Goal: Transaction & Acquisition: Purchase product/service

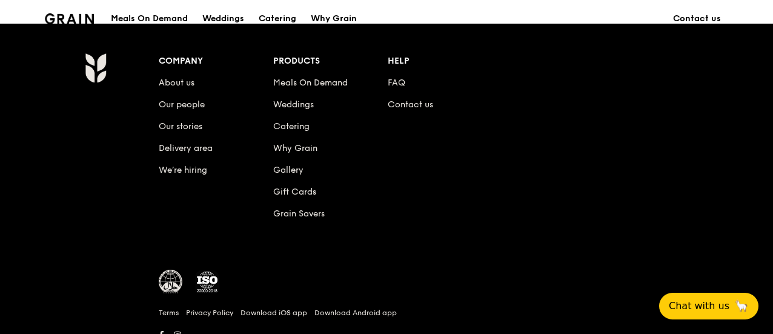
scroll to position [1315, 0]
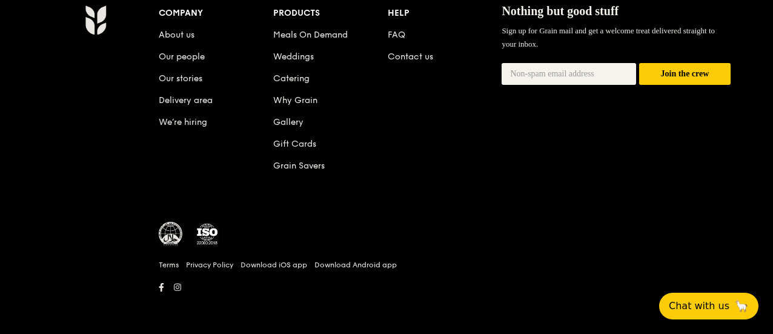
click at [199, 102] on link "Delivery area" at bounding box center [186, 100] width 54 height 10
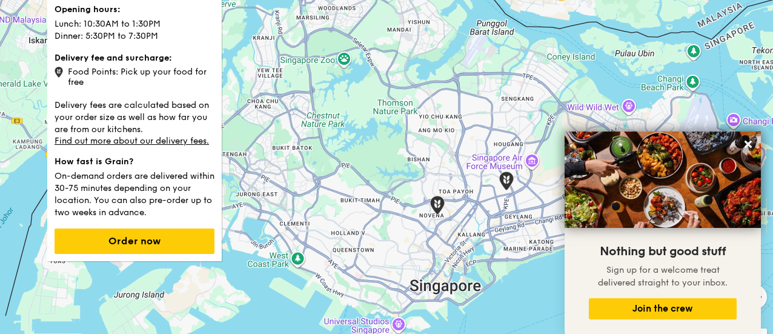
scroll to position [61, 0]
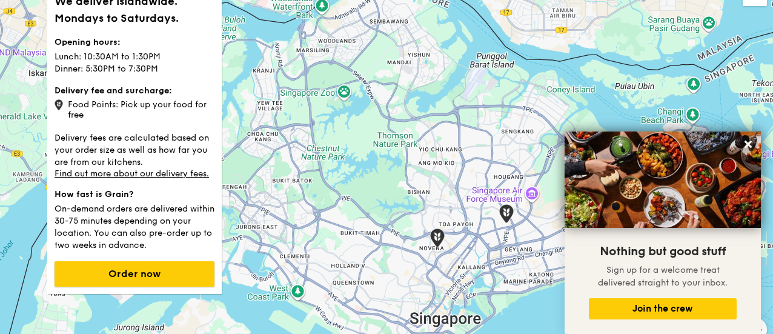
click at [169, 273] on button "Order now" at bounding box center [134, 273] width 160 height 25
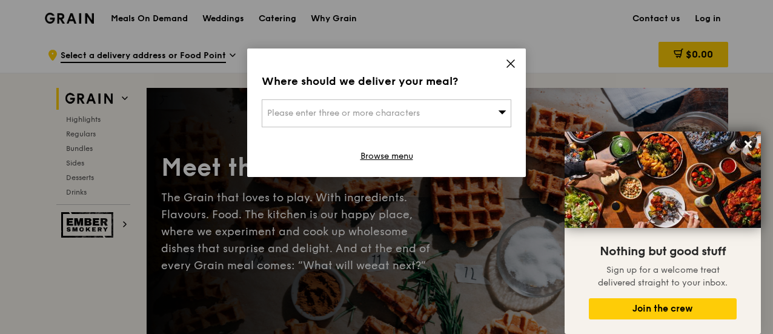
click at [489, 117] on div "Please enter three or more characters" at bounding box center [386, 113] width 249 height 28
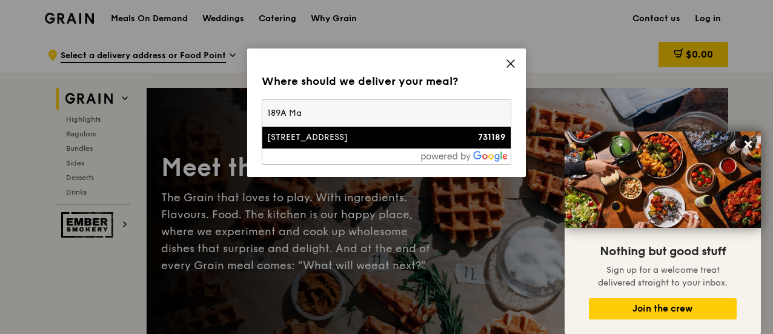
type input "189A Ma"
click at [485, 141] on strong "731189" at bounding box center [492, 137] width 28 height 10
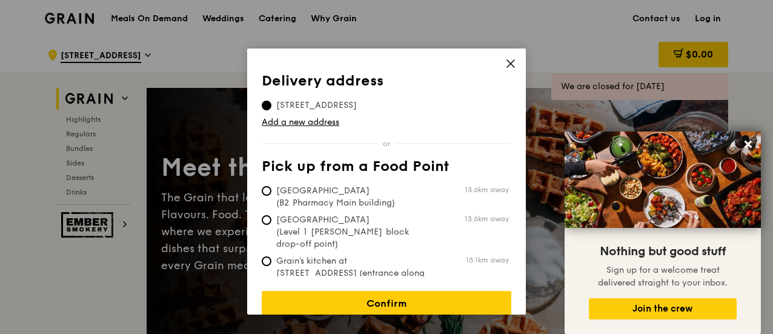
click at [429, 291] on link "Confirm" at bounding box center [386, 303] width 249 height 25
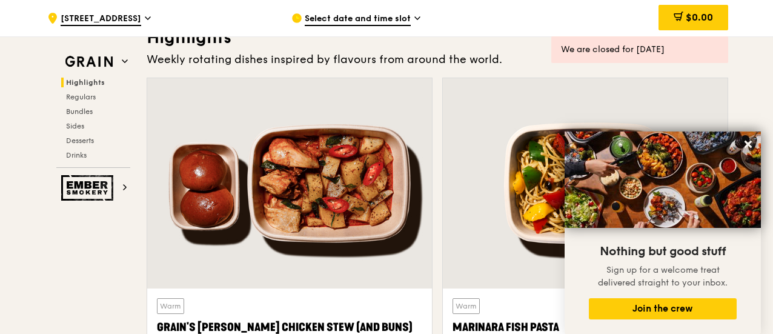
scroll to position [121, 0]
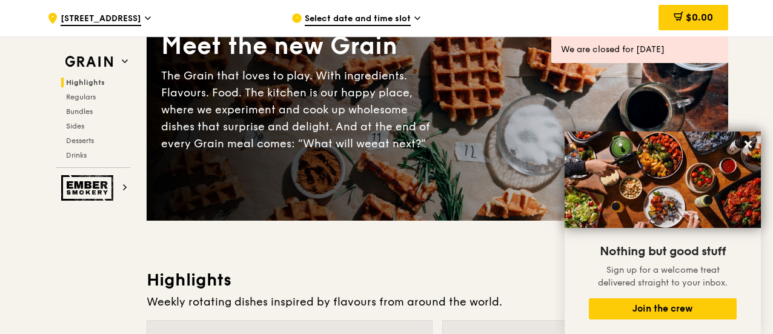
click at [393, 10] on div "Select date and time slot" at bounding box center [403, 18] width 225 height 36
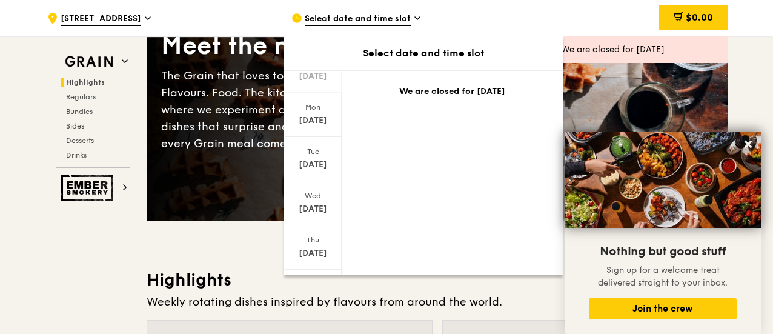
scroll to position [166, 0]
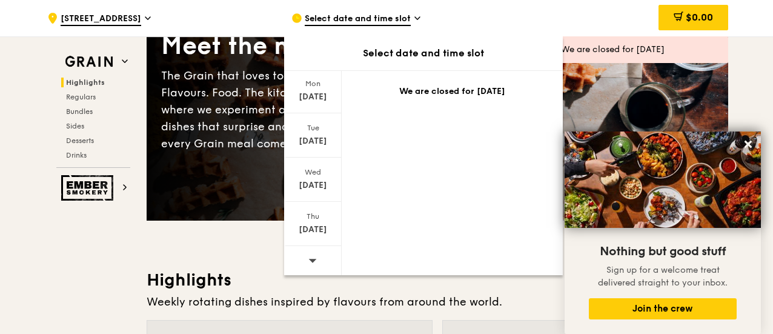
click at [308, 256] on icon at bounding box center [312, 260] width 8 height 9
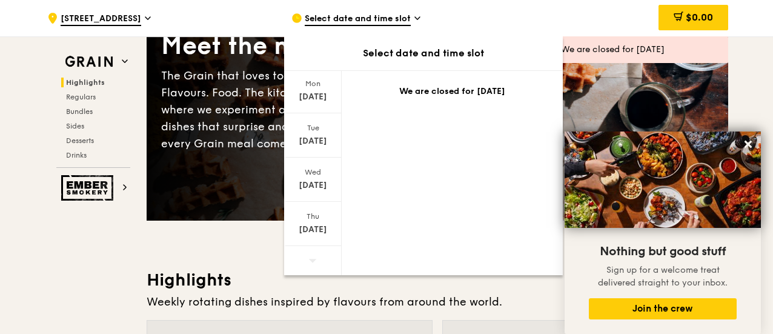
click at [302, 231] on div "Sep 25" at bounding box center [313, 229] width 54 height 12
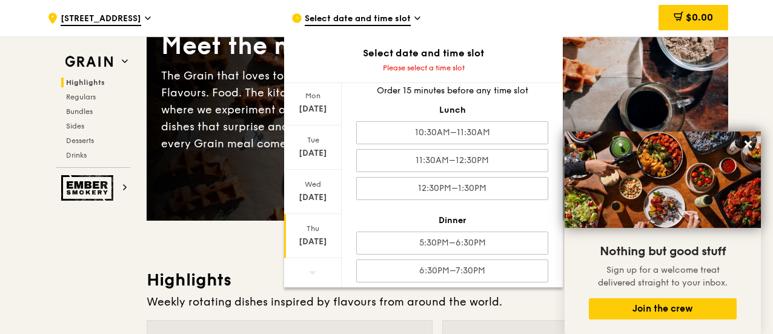
scroll to position [20, 0]
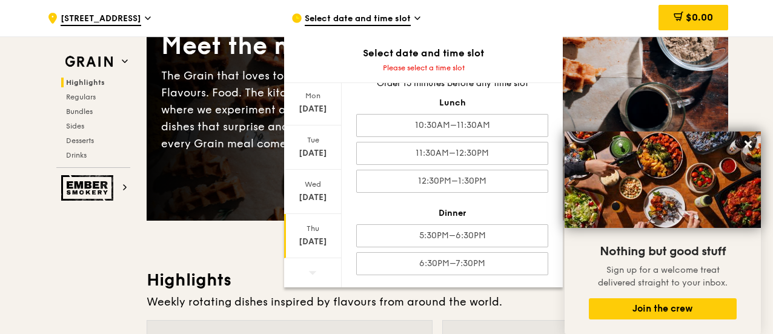
click at [460, 235] on div "5:30PM–6:30PM" at bounding box center [452, 235] width 192 height 23
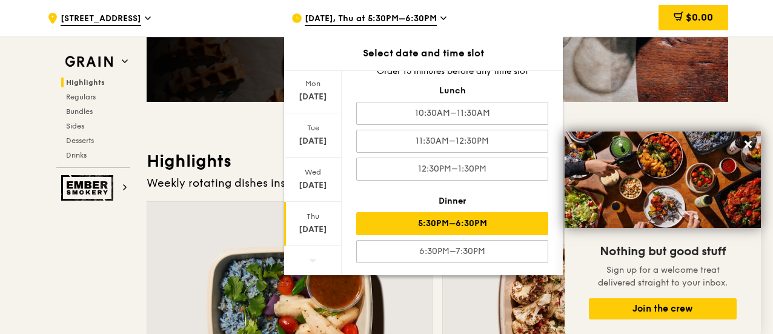
scroll to position [242, 0]
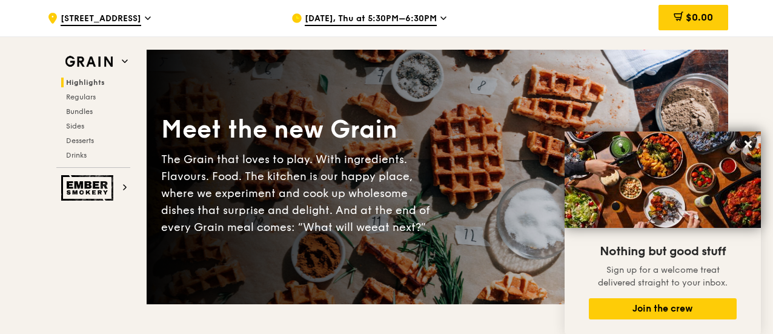
scroll to position [0, 0]
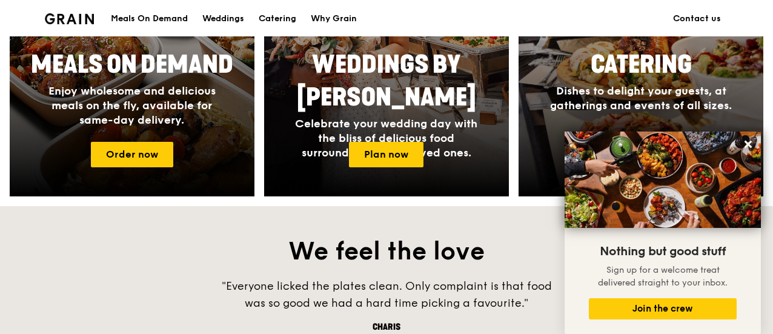
scroll to position [677, 0]
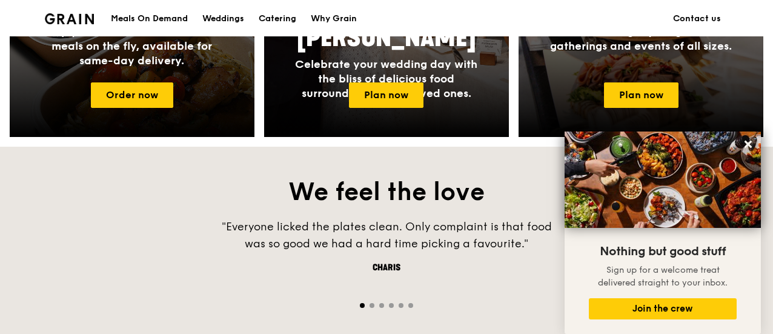
click at [749, 145] on icon at bounding box center [747, 143] width 7 height 7
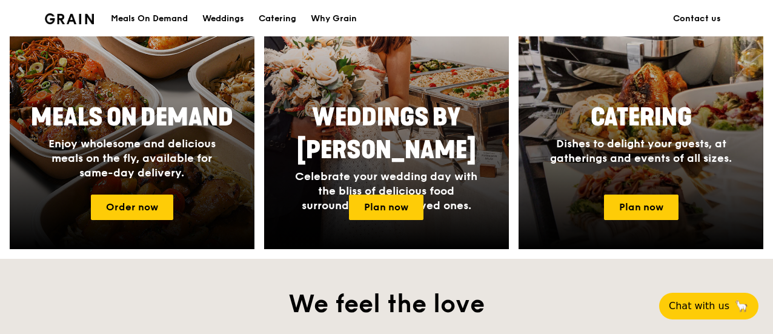
scroll to position [616, 0]
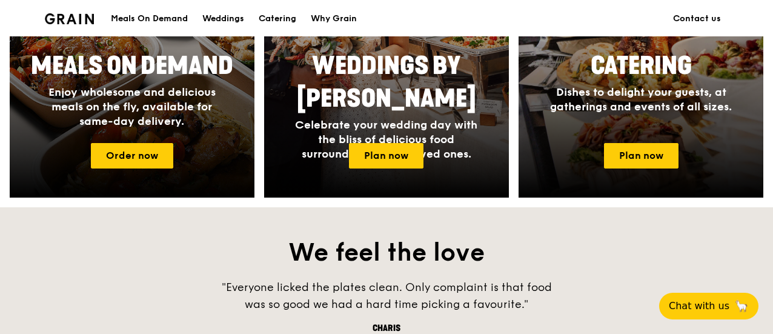
click at [653, 158] on link "Plan now" at bounding box center [641, 155] width 74 height 25
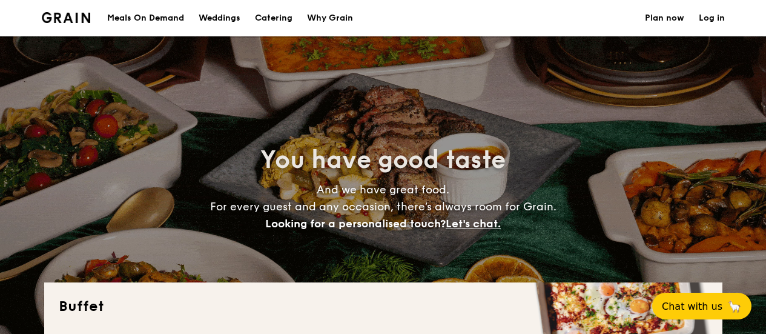
select select
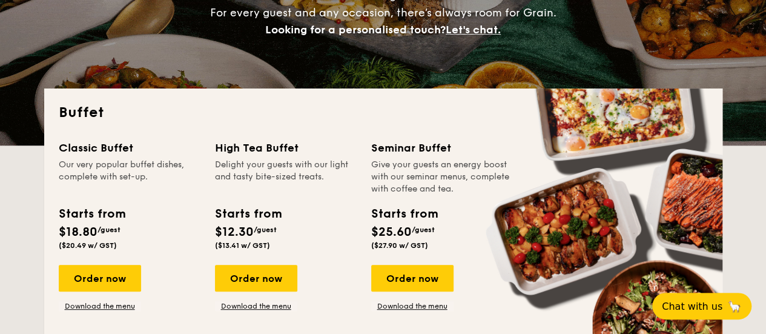
scroll to position [242, 0]
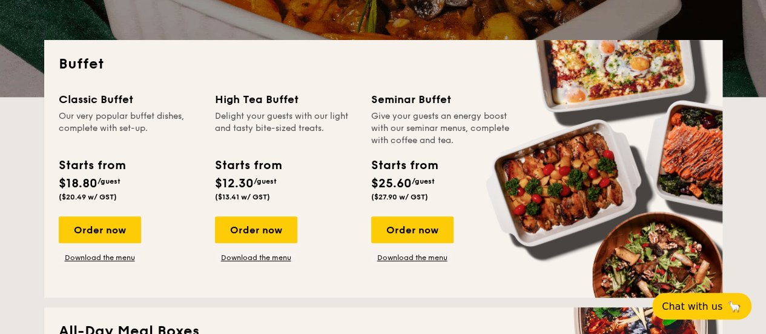
click at [423, 252] on link "Download the menu" at bounding box center [412, 257] width 82 height 10
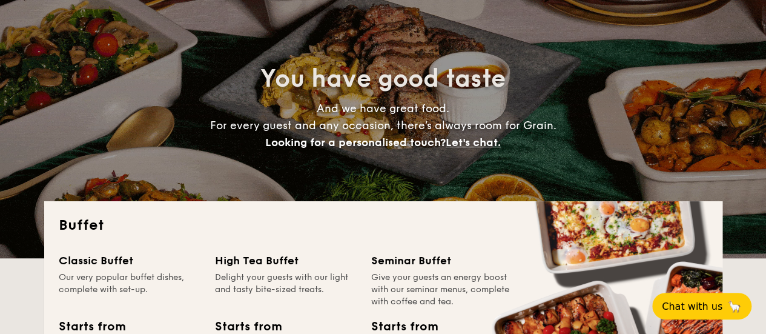
scroll to position [0, 0]
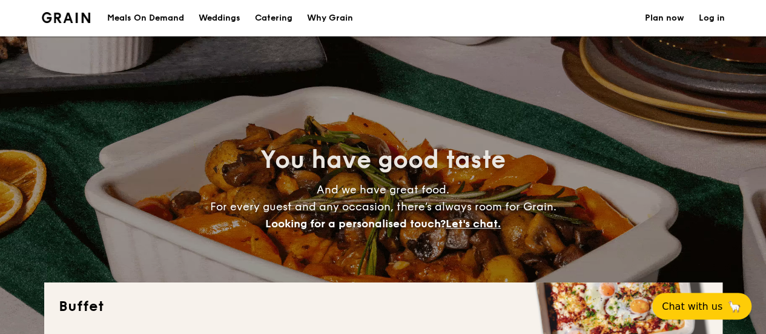
click at [284, 20] on h1 "Catering" at bounding box center [274, 18] width 38 height 36
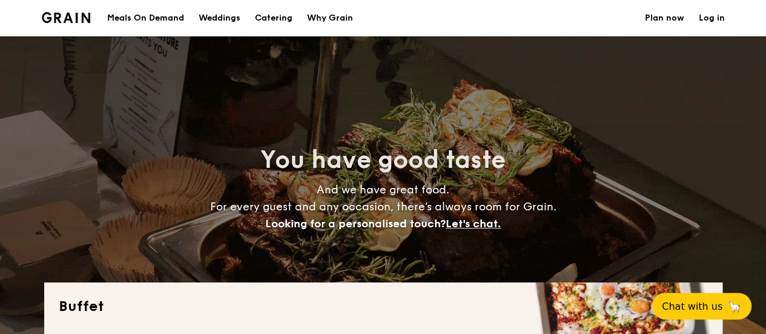
click at [279, 13] on h1 "Catering" at bounding box center [274, 18] width 38 height 36
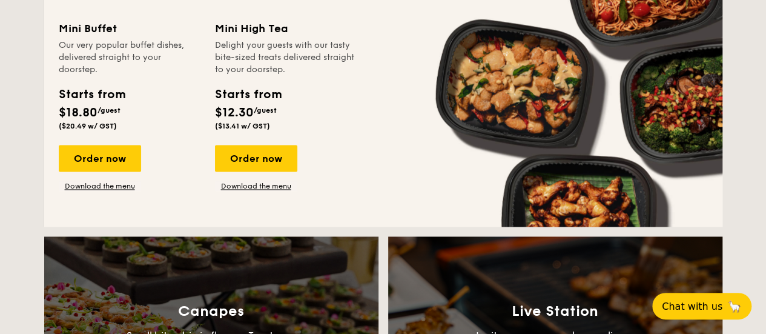
scroll to position [787, 0]
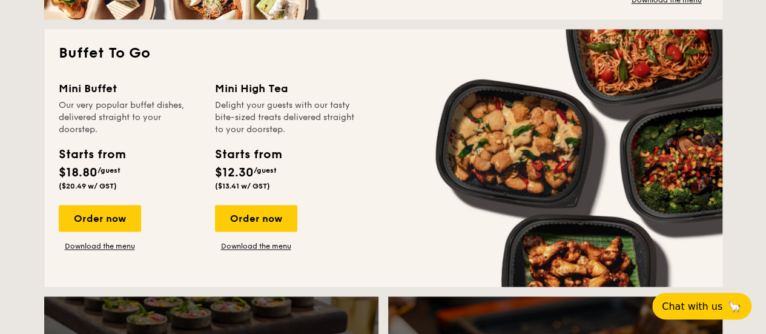
click at [97, 251] on link "Download the menu" at bounding box center [100, 246] width 82 height 10
click at [130, 223] on div "Order now" at bounding box center [100, 218] width 82 height 27
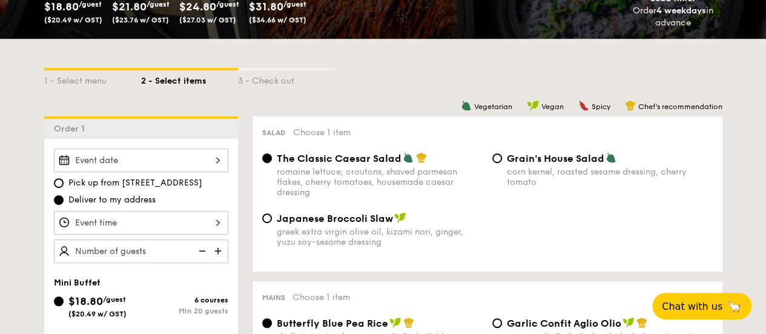
scroll to position [228, 0]
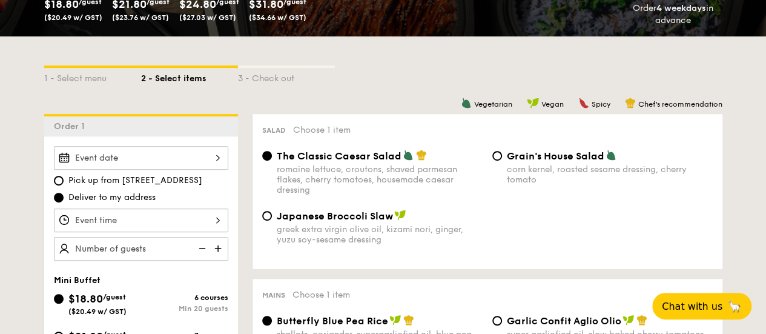
click at [202, 159] on div at bounding box center [141, 158] width 174 height 24
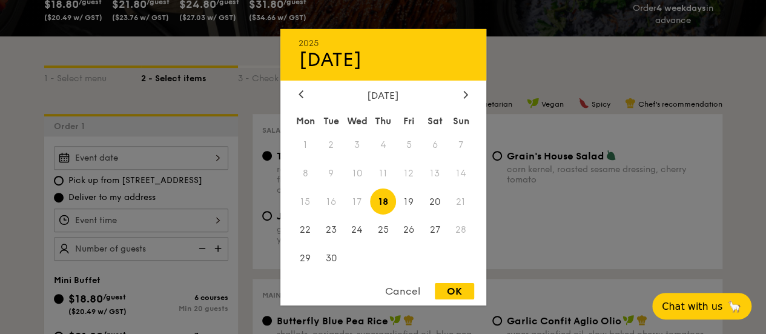
click at [457, 95] on div "[DATE]" at bounding box center [384, 95] width 170 height 12
click at [463, 96] on div at bounding box center [465, 95] width 11 height 12
click at [463, 96] on icon at bounding box center [465, 94] width 5 height 8
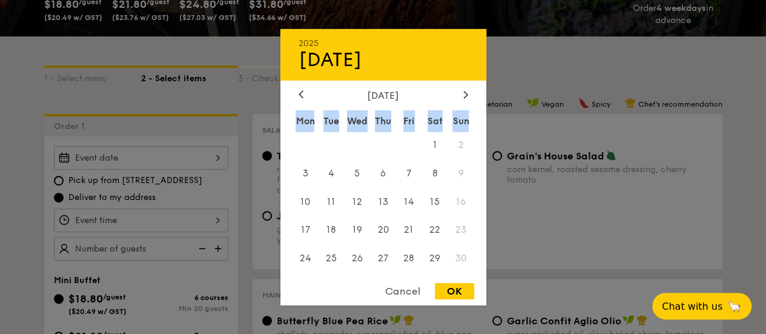
click at [463, 96] on icon at bounding box center [465, 94] width 5 height 8
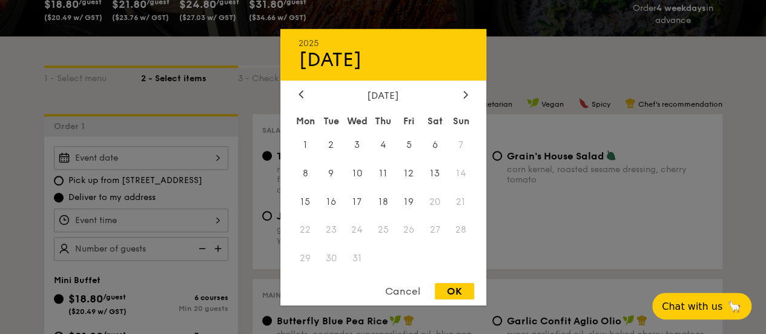
click at [299, 96] on icon at bounding box center [301, 94] width 5 height 8
click at [430, 263] on span "29" at bounding box center [435, 258] width 26 height 26
click at [452, 296] on div "OK" at bounding box center [454, 291] width 39 height 16
type input "[DATE]"
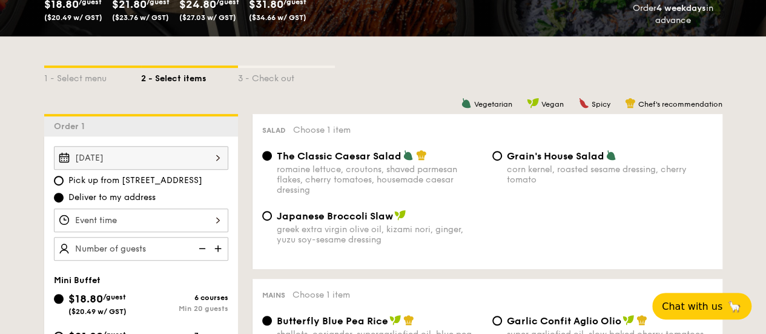
scroll to position [288, 0]
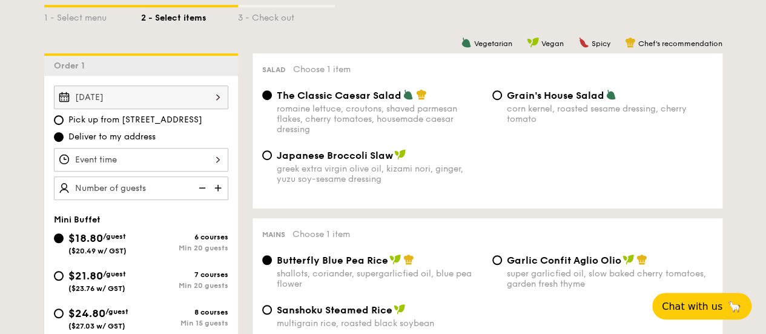
click at [207, 158] on div at bounding box center [141, 160] width 174 height 24
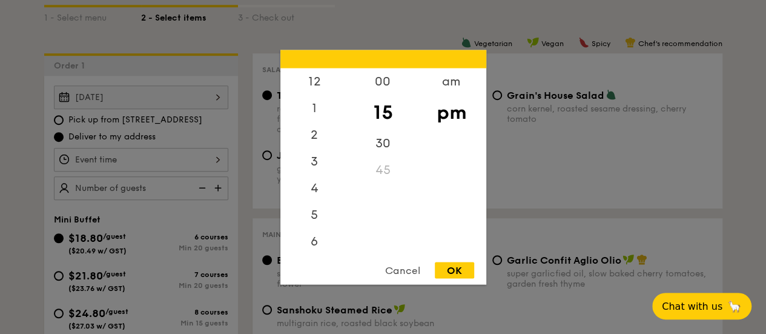
scroll to position [53, 0]
click at [315, 163] on div "5" at bounding box center [314, 161] width 68 height 27
click at [380, 82] on div "00" at bounding box center [383, 81] width 68 height 27
click at [452, 273] on div "OK" at bounding box center [454, 270] width 39 height 16
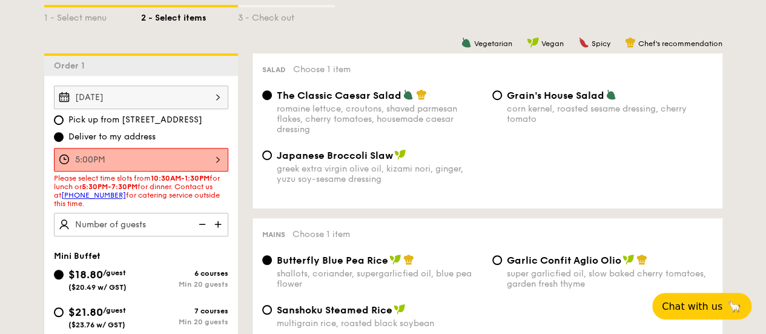
click at [208, 154] on div "5:00PM 12 1 2 3 4 5 6 7 8 9 10 11 00 15 30 45 am pm Cancel OK" at bounding box center [141, 160] width 174 height 24
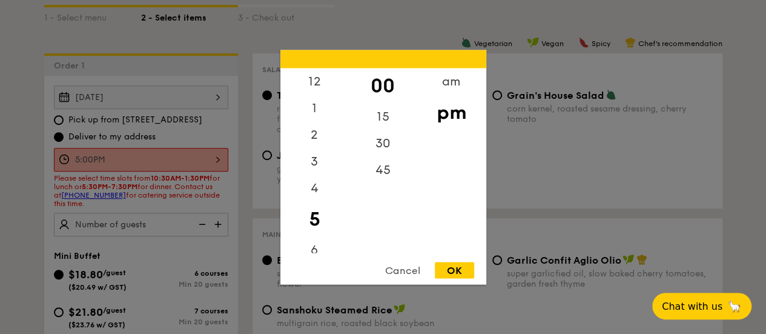
click at [392, 142] on div "30" at bounding box center [383, 143] width 68 height 27
click at [458, 267] on div "OK" at bounding box center [454, 270] width 39 height 16
type input "5:30PM"
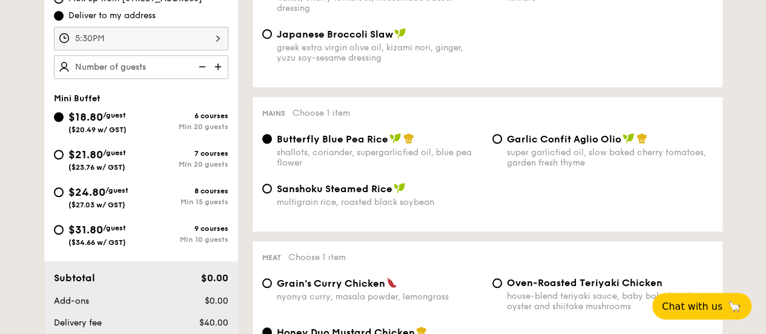
scroll to position [349, 0]
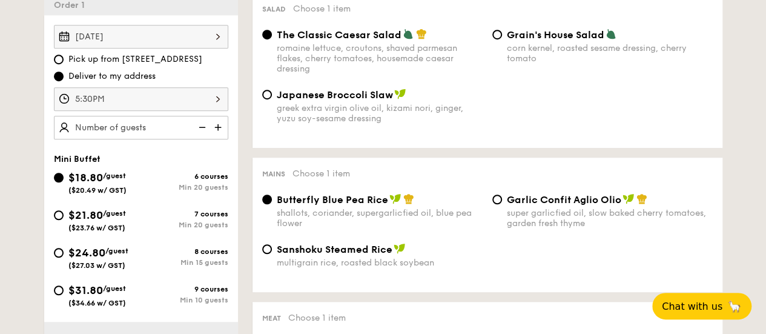
click at [218, 99] on div "5:30PM" at bounding box center [141, 99] width 174 height 24
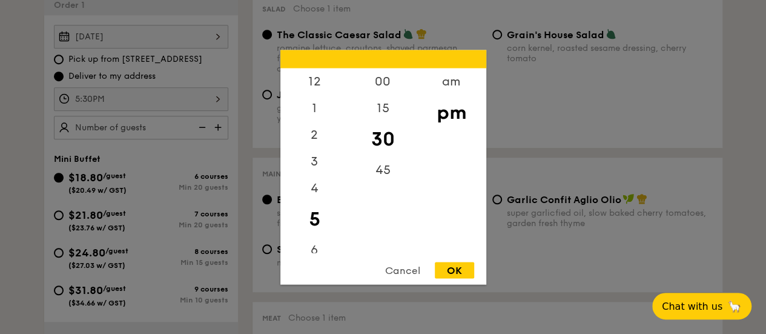
click at [464, 262] on div "OK" at bounding box center [454, 270] width 39 height 16
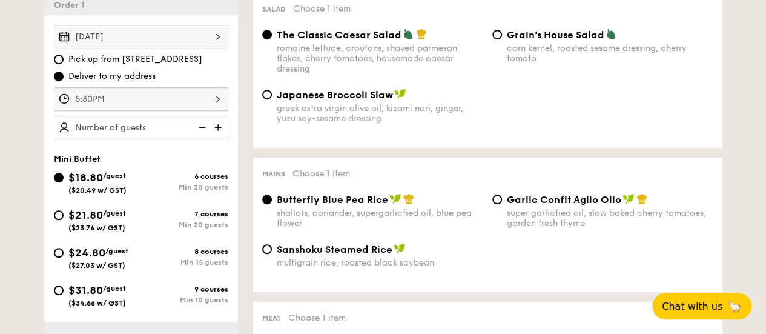
click at [218, 258] on div "Min 15 guests" at bounding box center [184, 262] width 87 height 8
click at [64, 256] on input "$24.80 /guest ($27.03 w/ GST) 8 courses Min 15 guests" at bounding box center [59, 253] width 10 height 10
radio input "true"
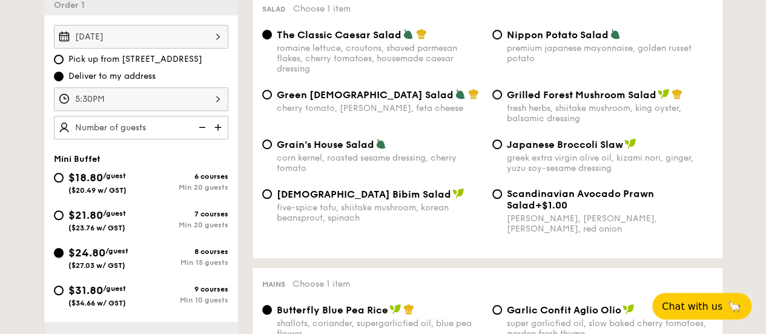
radio input "true"
click at [219, 292] on div "9 courses Min 10 guests" at bounding box center [184, 294] width 87 height 19
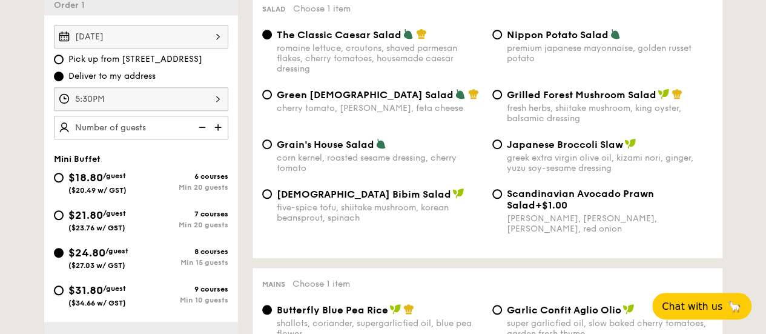
click at [64, 292] on input "$31.80 /guest ($34.66 w/ GST) 9 courses Min 10 guests" at bounding box center [59, 290] width 10 height 10
radio input "true"
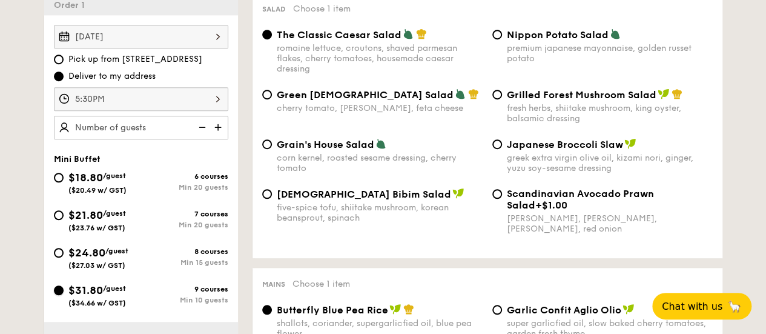
radio input "true"
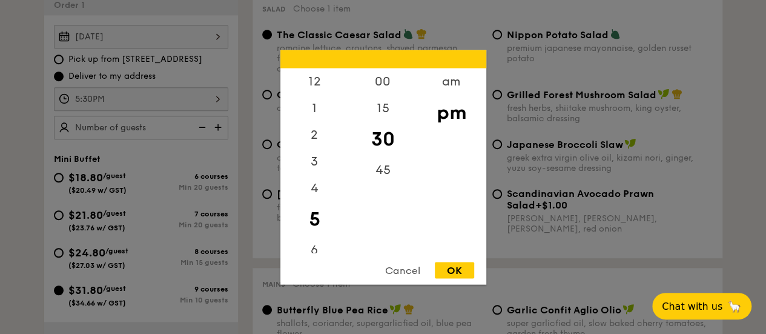
click at [203, 103] on div "5:30PM 12 1 2 3 4 5 6 7 8 9 10 11 00 15 30 45 am pm Cancel OK" at bounding box center [141, 99] width 174 height 24
click at [247, 133] on div at bounding box center [383, 167] width 766 height 334
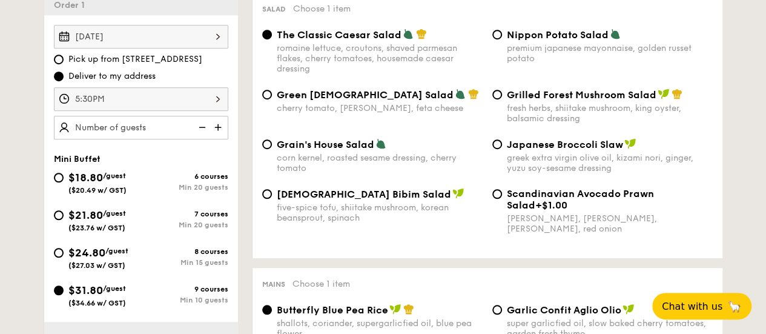
click at [216, 125] on img at bounding box center [219, 127] width 18 height 23
type input "15 guests"
click at [550, 182] on div "Grain's House Salad corn kernel, roasted sesame dressing, cherry tomato Japanes…" at bounding box center [487, 163] width 460 height 50
click at [552, 196] on span "Scandinavian Avocado Prawn Salad" at bounding box center [580, 199] width 147 height 23
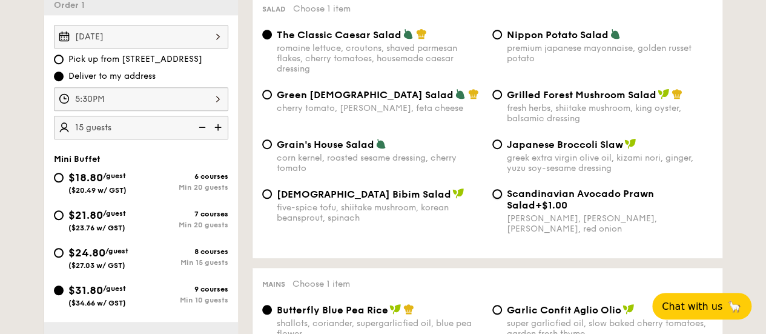
click at [502, 196] on input "Scandinavian Avocado Prawn Salad +$1.00 virgin [PERSON_NAME] dressing, dijon mu…" at bounding box center [497, 194] width 10 height 10
radio input "true"
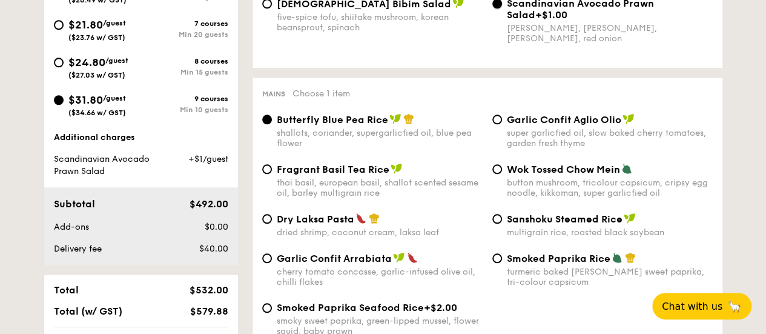
scroll to position [591, 0]
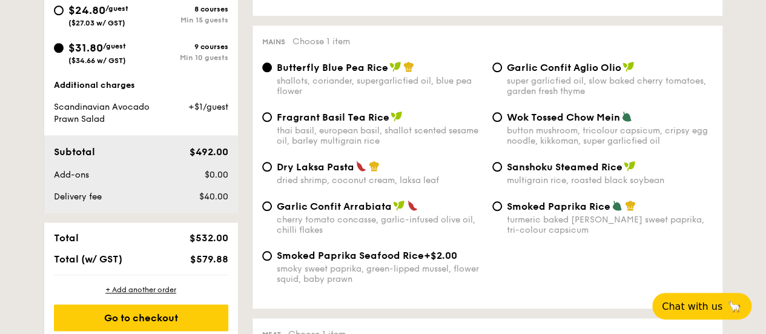
drag, startPoint x: 194, startPoint y: 106, endPoint x: 218, endPoint y: 111, distance: 24.1
click at [218, 111] on span "+$1/guest" at bounding box center [208, 107] width 40 height 10
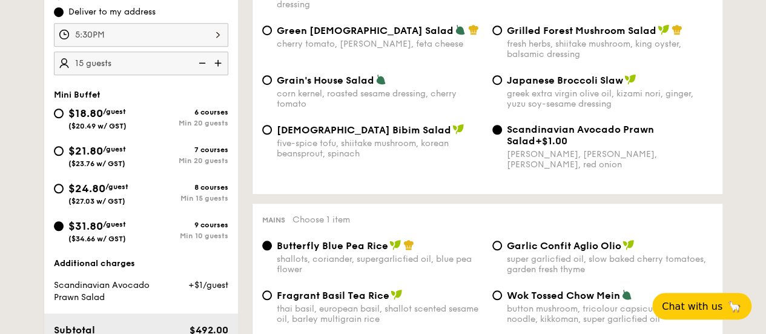
scroll to position [409, 0]
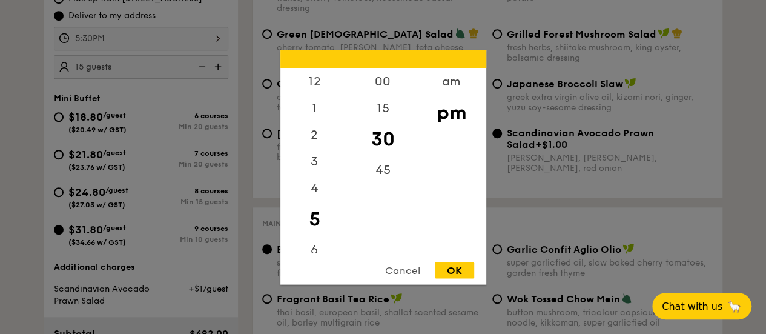
click at [172, 41] on div "5:30PM 12 1 2 3 4 5 6 7 8 9 10 11 00 15 30 45 am pm Cancel OK" at bounding box center [141, 39] width 174 height 24
click at [174, 42] on div at bounding box center [383, 167] width 766 height 334
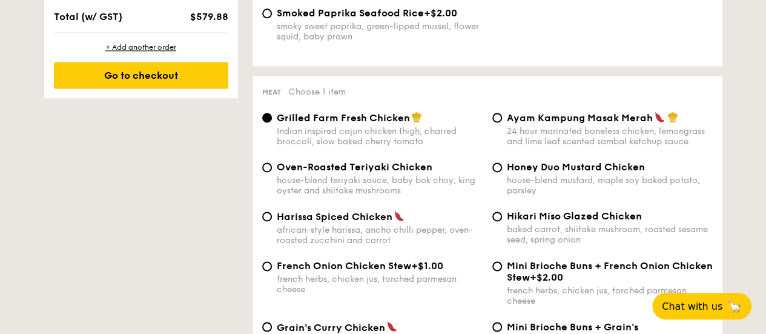
scroll to position [894, 0]
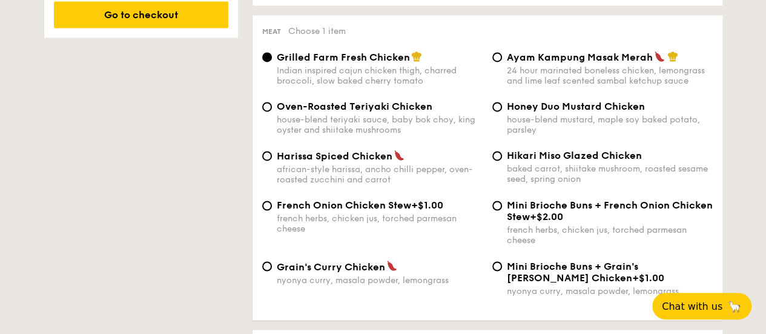
click at [558, 78] on div "24 hour marinated boneless chicken, lemongrass and lime leaf scented sambal ket…" at bounding box center [610, 75] width 206 height 21
click at [502, 62] on input "Ayam Kampung Masak Merah 24 hour marinated boneless chicken, lemongrass and lim…" at bounding box center [497, 57] width 10 height 10
radio input "true"
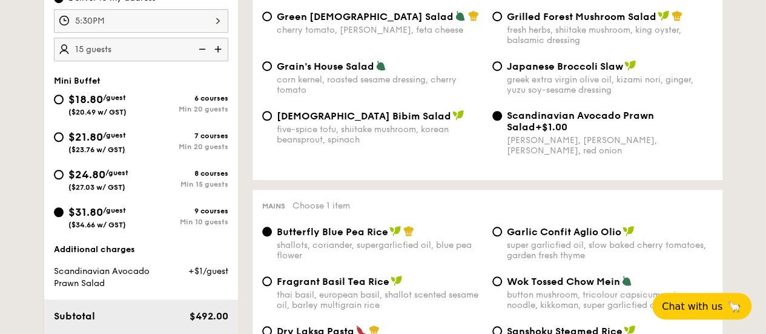
scroll to position [349, 0]
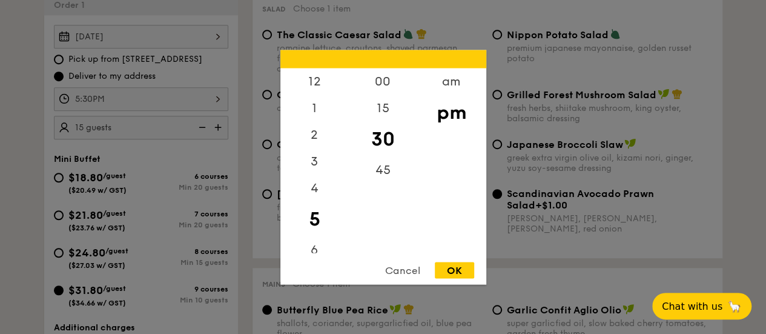
click at [220, 93] on div "5:30PM 12 1 2 3 4 5 6 7 8 9 10 11 00 15 30 45 am pm Cancel OK" at bounding box center [141, 99] width 174 height 24
click at [220, 93] on div at bounding box center [383, 167] width 766 height 334
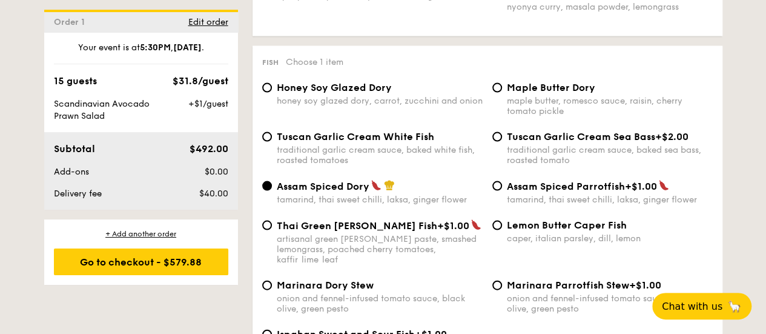
scroll to position [1196, 0]
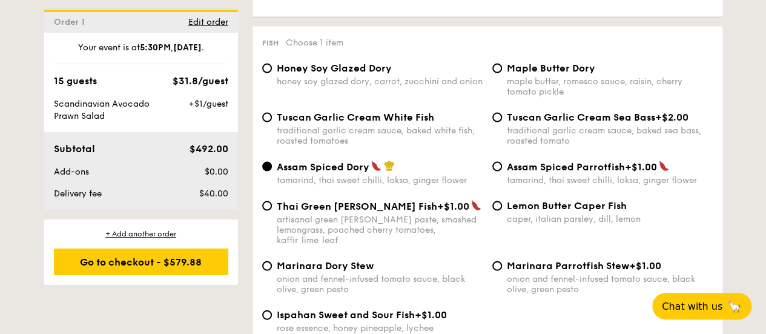
click at [401, 123] on span "Tuscan Garlic Cream White Fish" at bounding box center [355, 117] width 157 height 12
click at [272, 122] on input "Tuscan Garlic Cream White Fish traditional garlic cream sauce, baked white fish…" at bounding box center [267, 118] width 10 height 10
radio input "true"
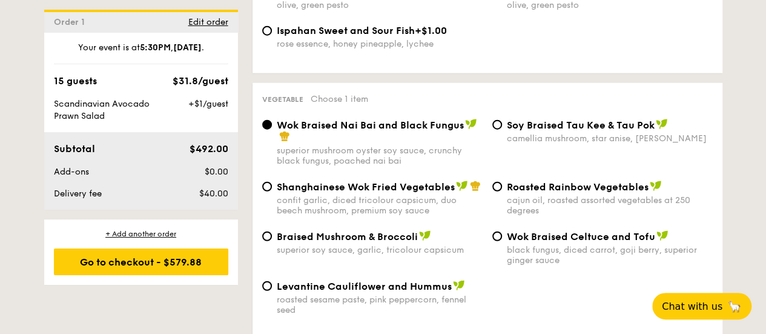
scroll to position [1499, 0]
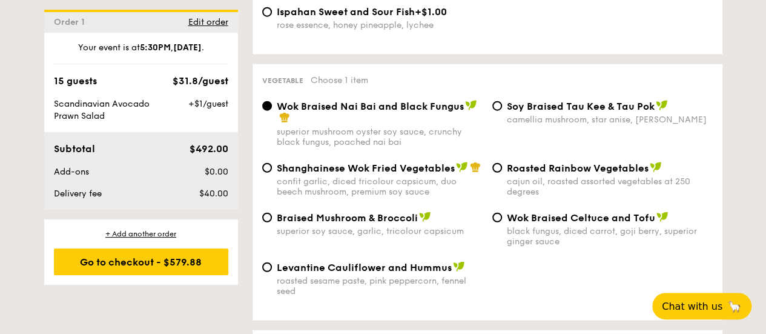
click at [424, 279] on div "roasted sesame paste, pink peppercorn, fennel seed" at bounding box center [380, 285] width 206 height 21
click at [272, 272] on input "Levantine Cauliflower and Hummus roasted sesame paste, pink peppercorn, fennel …" at bounding box center [267, 267] width 10 height 10
radio input "true"
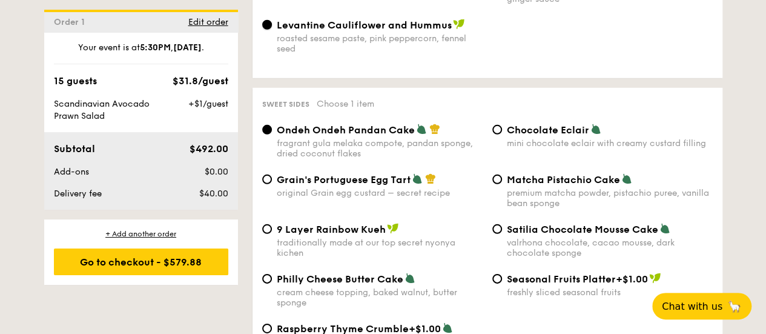
scroll to position [1802, 0]
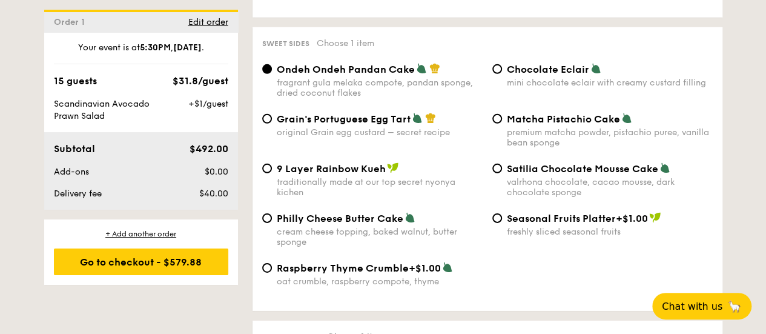
click at [556, 81] on div "mini chocolate eclair with creamy custard filling" at bounding box center [610, 83] width 206 height 10
click at [502, 74] on input "Chocolate Eclair mini chocolate eclair with creamy custard filling" at bounding box center [497, 69] width 10 height 10
radio input "true"
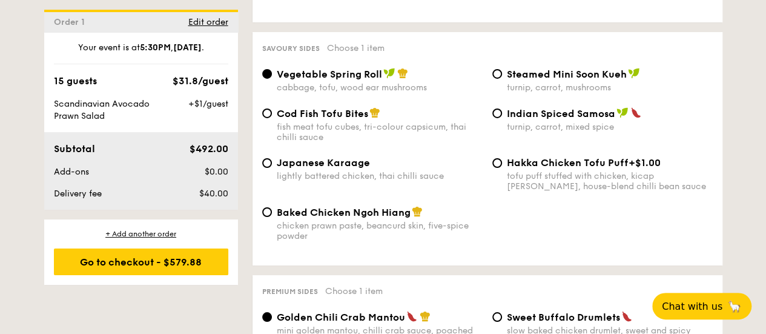
scroll to position [2105, 0]
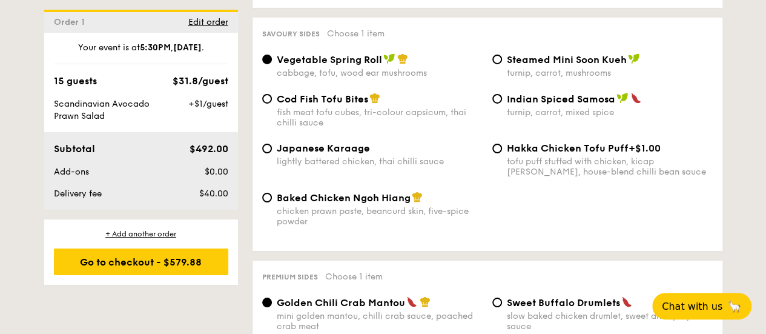
click at [576, 76] on div "turnip, carrot, mushrooms" at bounding box center [610, 73] width 206 height 10
click at [502, 64] on input "Steamed Mini Soon Kueh turnip, carrot, mushrooms" at bounding box center [497, 59] width 10 height 10
radio input "true"
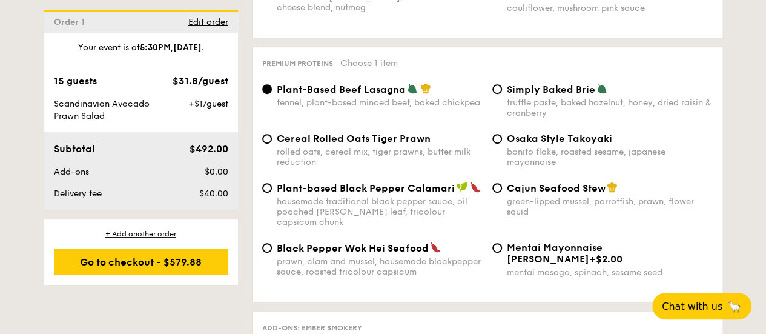
scroll to position [2529, 0]
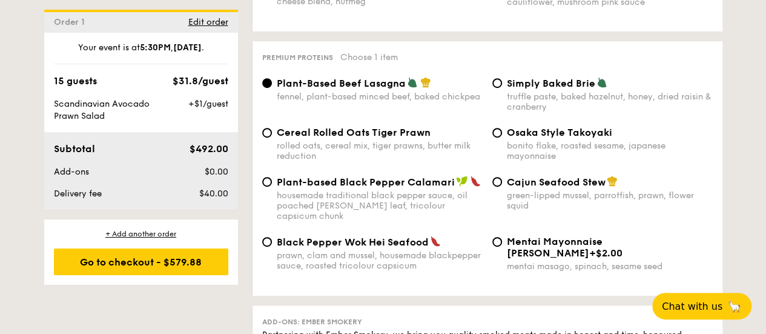
click at [442, 138] on div "Cereal Rolled Oats Tiger Prawn" at bounding box center [380, 133] width 206 height 12
click at [272, 137] on input "Cereal Rolled Oats Tiger Prawn rolled oats, cereal mix, tiger prawns, butter mi…" at bounding box center [267, 133] width 10 height 10
radio input "true"
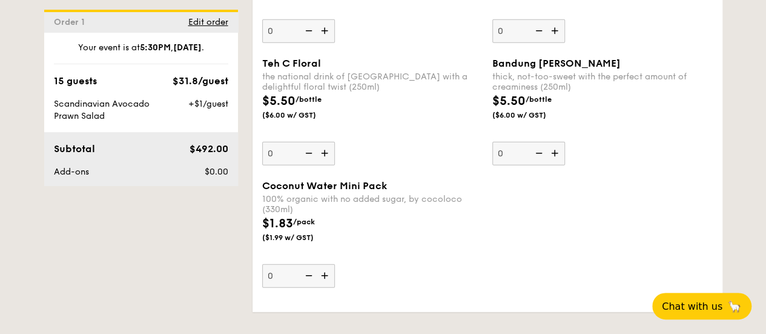
scroll to position [3921, 0]
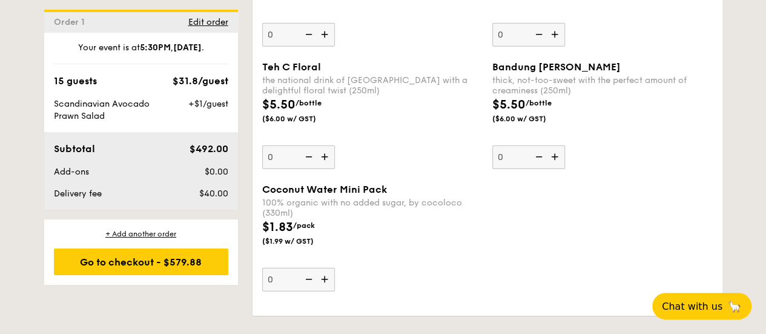
click at [154, 259] on div "Go to checkout - $579.88" at bounding box center [141, 261] width 174 height 27
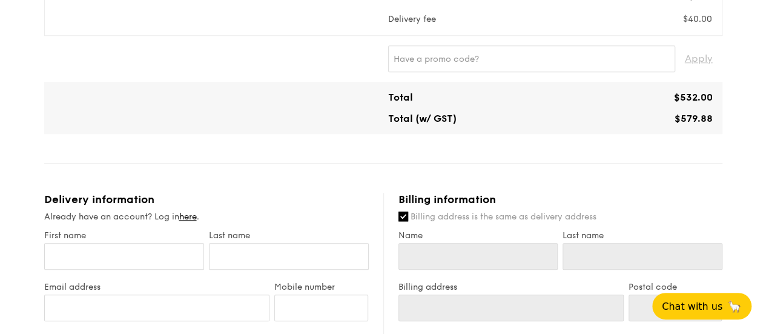
scroll to position [397, 0]
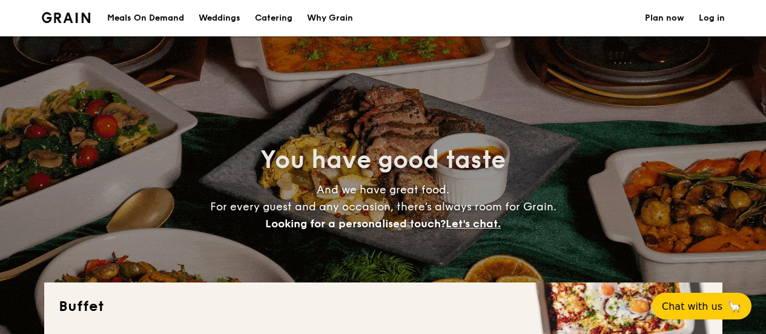
select select
